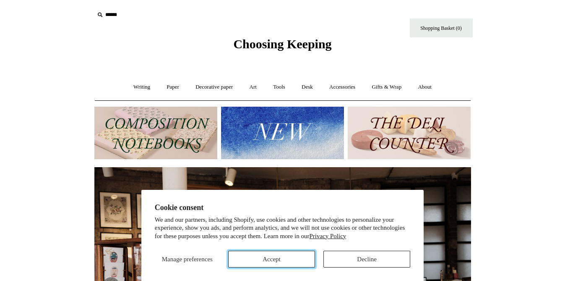
click at [268, 264] on button "Accept" at bounding box center [271, 259] width 87 height 17
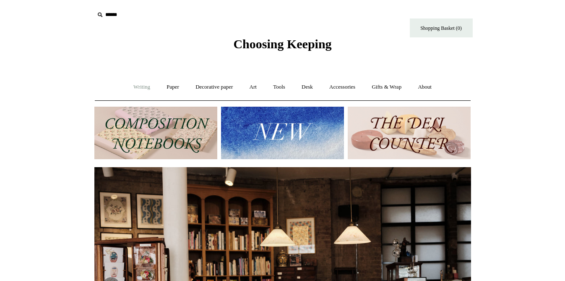
click at [139, 83] on link "Writing +" at bounding box center [142, 87] width 32 height 22
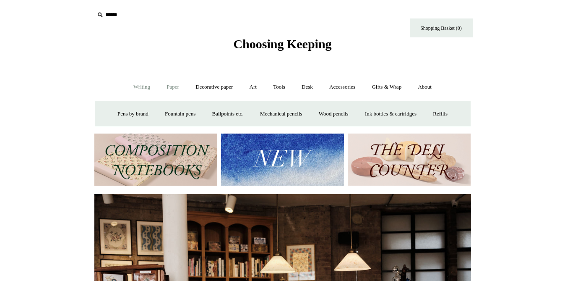
click at [171, 86] on link "Paper +" at bounding box center [173, 87] width 28 height 22
click at [172, 116] on link "Notebooks +" at bounding box center [165, 114] width 39 height 22
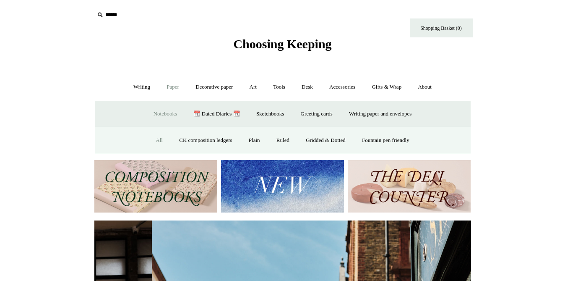
scroll to position [0, 377]
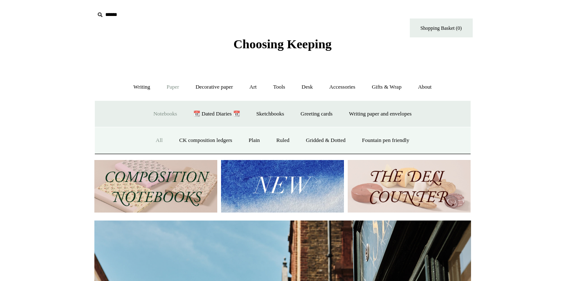
click at [152, 146] on link "All" at bounding box center [159, 140] width 22 height 22
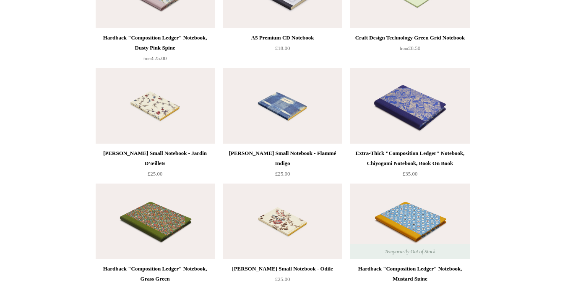
scroll to position [3619, 0]
